Goal: Task Accomplishment & Management: Use online tool/utility

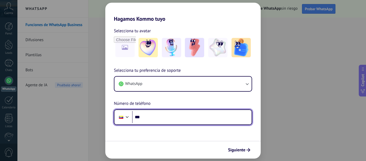
click at [188, 118] on input "***" at bounding box center [192, 117] width 120 height 12
type input "**********"
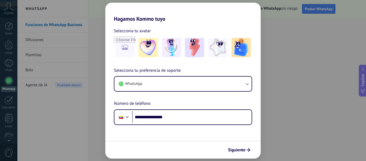
click at [244, 149] on span "Siguiente" at bounding box center [236, 150] width 17 height 4
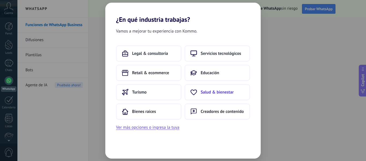
click at [206, 93] on span "Salud & bienestar" at bounding box center [217, 91] width 33 height 5
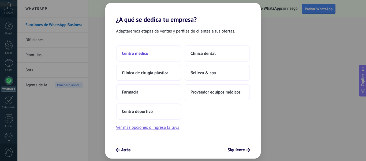
click at [143, 55] on span "Centro médico" at bounding box center [135, 53] width 26 height 5
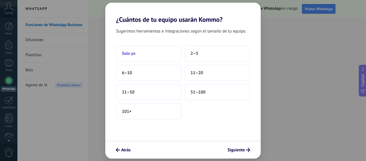
click at [138, 53] on button "Solo yo" at bounding box center [148, 53] width 65 height 16
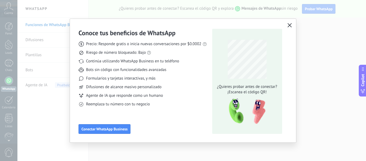
click at [289, 25] on icon "button" at bounding box center [290, 25] width 4 height 4
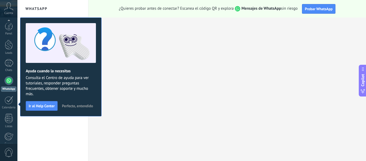
scroll to position [62, 0]
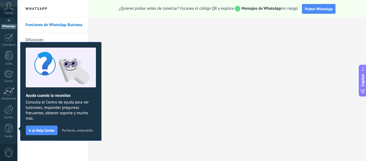
click at [87, 130] on span "Perfecto, entendido" at bounding box center [77, 130] width 31 height 4
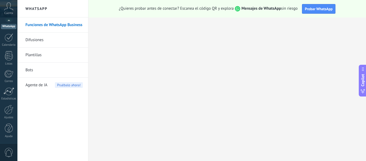
click at [41, 39] on link "Difusiones" at bounding box center [53, 39] width 57 height 15
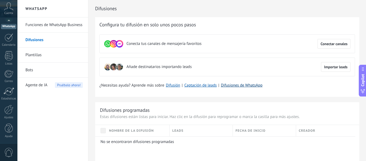
click at [244, 86] on link "Difusiones de WhatsApp" at bounding box center [242, 85] width 42 height 5
click at [334, 44] on span "Conectar canales" at bounding box center [334, 44] width 27 height 4
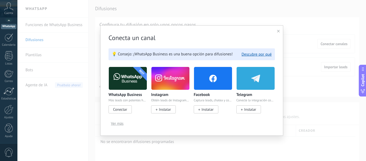
click at [126, 108] on span "Conectar" at bounding box center [120, 109] width 23 height 8
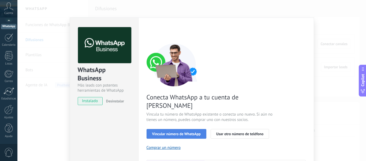
click at [158, 132] on span "Vincular número de WhatsApp" at bounding box center [176, 134] width 49 height 4
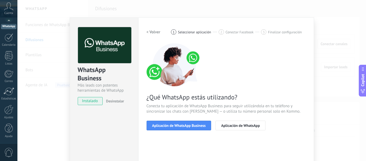
click at [158, 123] on span "Aplicación de WhatsApp Business" at bounding box center [179, 125] width 54 height 4
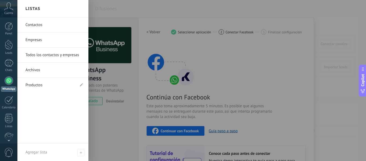
click at [342, 68] on div at bounding box center [200, 80] width 366 height 161
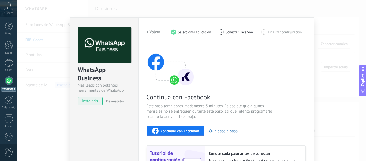
click at [195, 33] on span "Seleccionar aplicación" at bounding box center [194, 32] width 33 height 4
click at [172, 81] on img at bounding box center [171, 64] width 48 height 43
click at [87, 102] on span "instalado" at bounding box center [90, 101] width 24 height 8
click at [8, 81] on div at bounding box center [9, 80] width 9 height 9
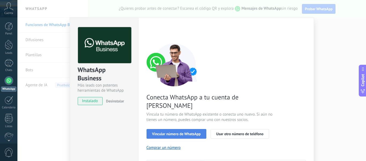
click at [160, 132] on span "Vincular número de WhatsApp" at bounding box center [176, 134] width 49 height 4
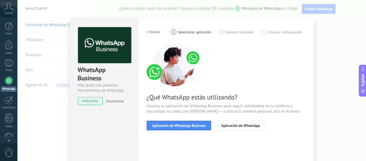
click at [160, 125] on span "Aplicación de WhatsApp Business" at bounding box center [179, 125] width 54 height 4
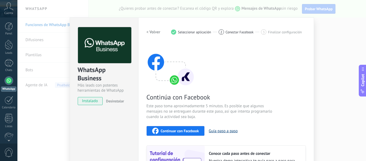
click at [218, 130] on button "Guía paso a paso" at bounding box center [223, 130] width 29 height 5
